Goal: Transaction & Acquisition: Purchase product/service

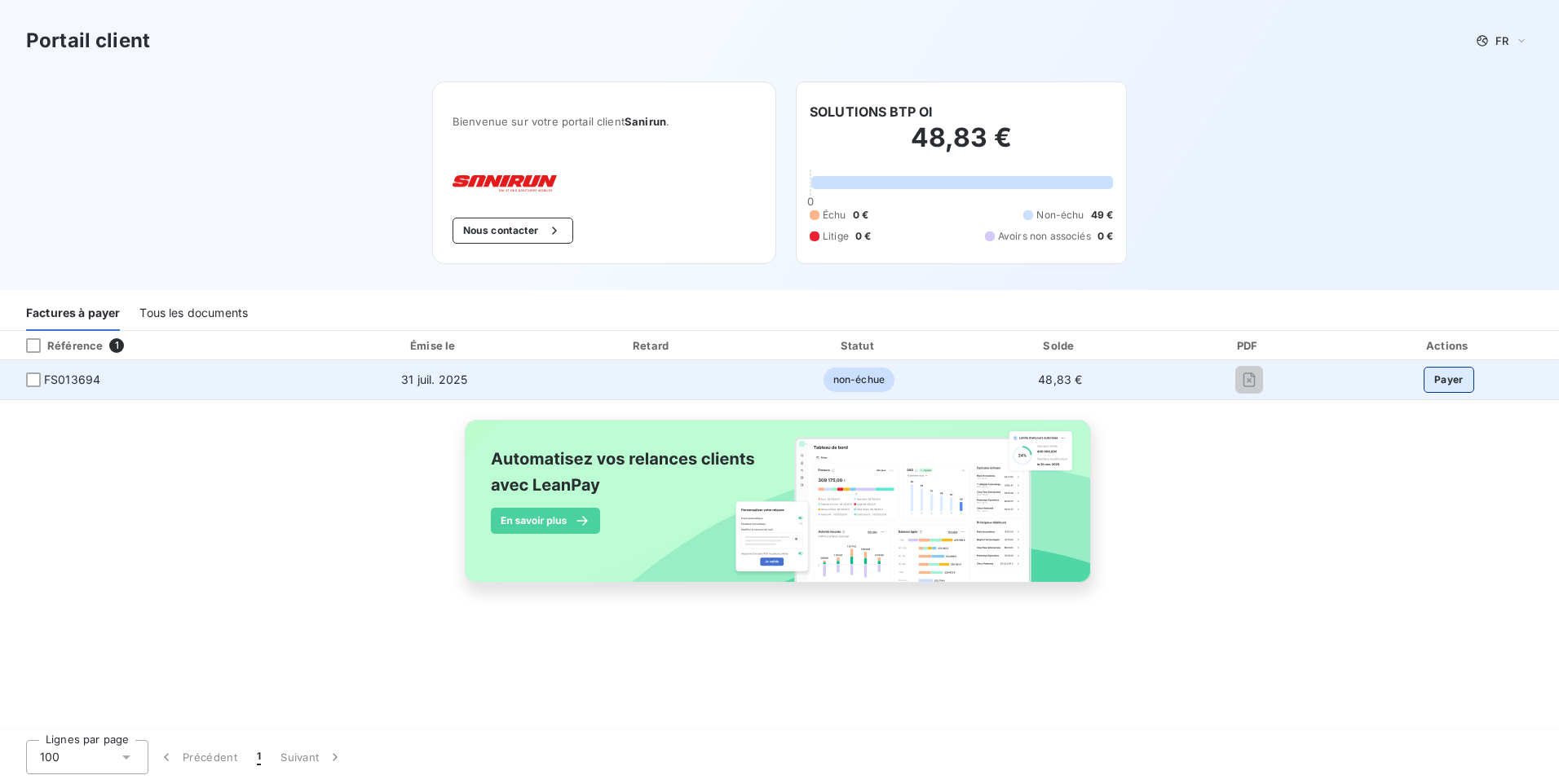
click at [1444, 381] on button "Payer" at bounding box center [1448, 380] width 50 height 27
